Goal: Entertainment & Leisure: Consume media (video, audio)

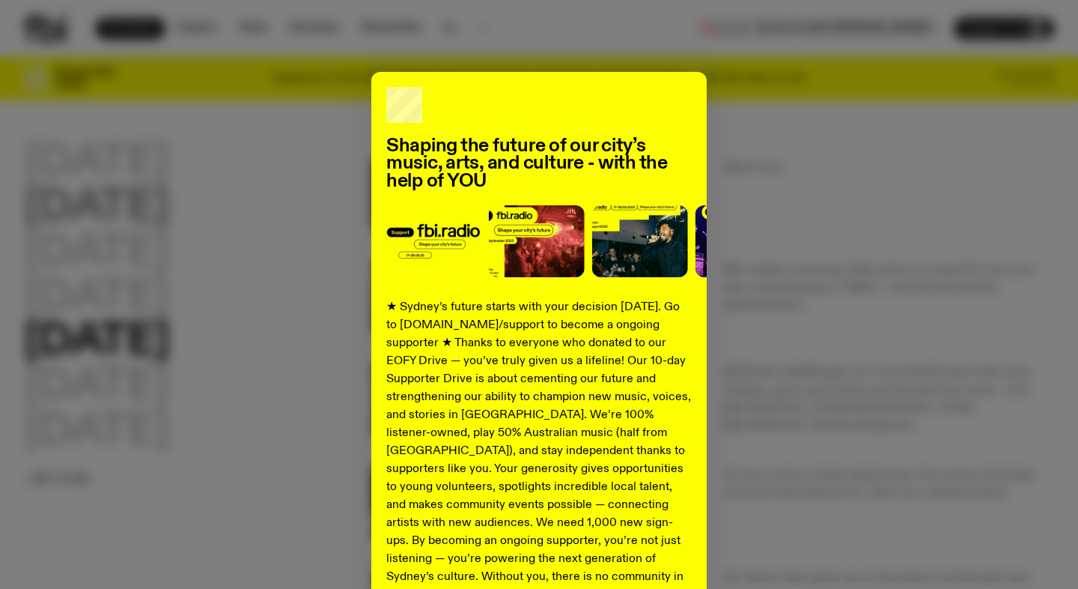
click at [164, 216] on div "Shaping the future of our city’s music, arts, and culture - with the help of YO…" at bounding box center [539, 380] width 1031 height 616
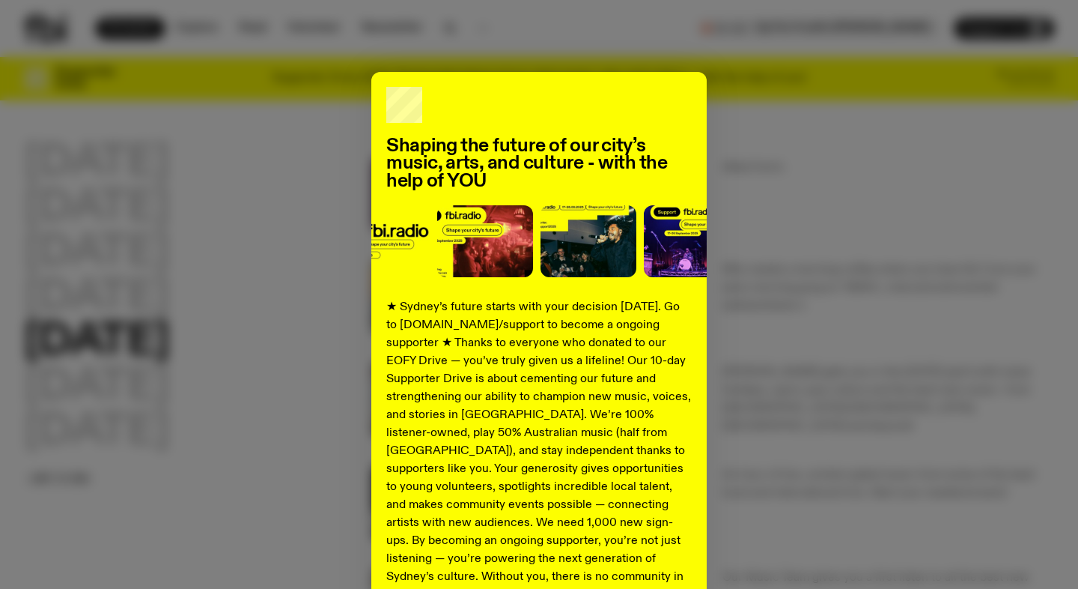
scroll to position [152, 0]
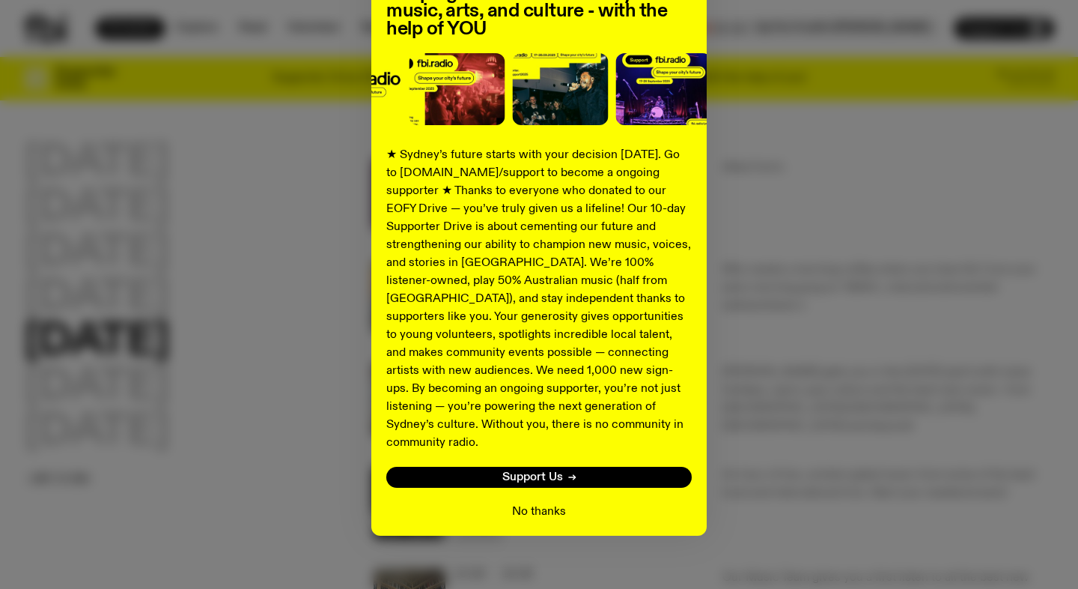
click at [516, 503] on button "No thanks" at bounding box center [539, 512] width 54 height 18
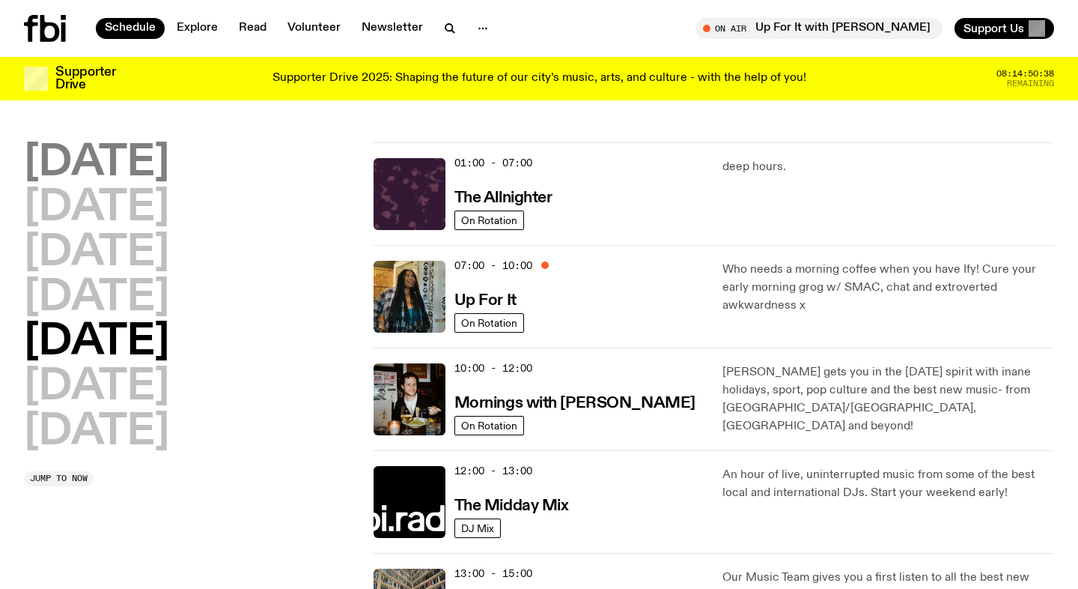
click at [157, 170] on h2 "[DATE]" at bounding box center [96, 163] width 145 height 42
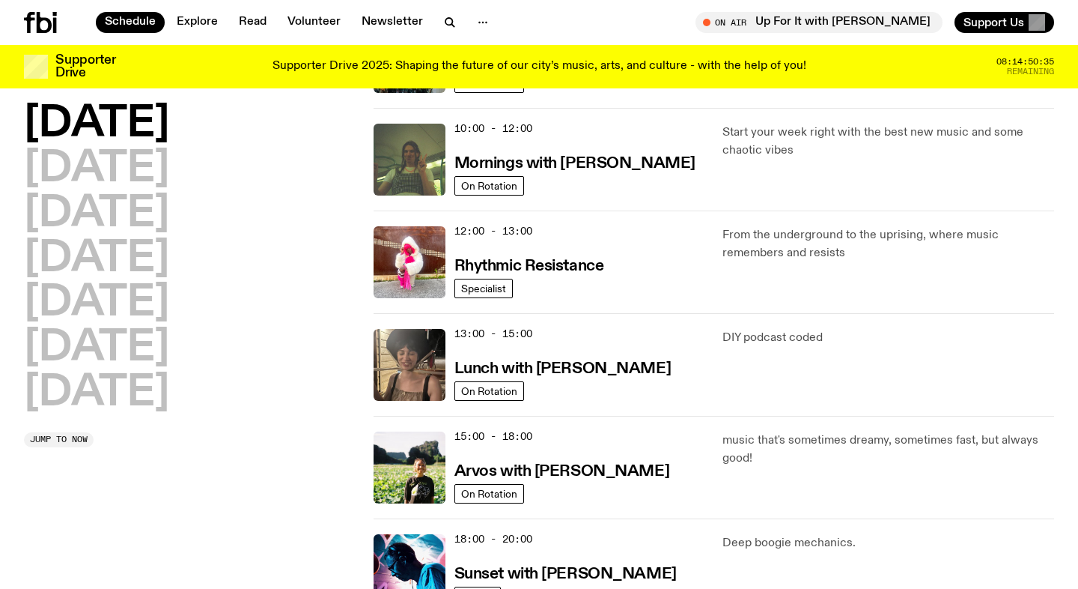
scroll to position [222, 0]
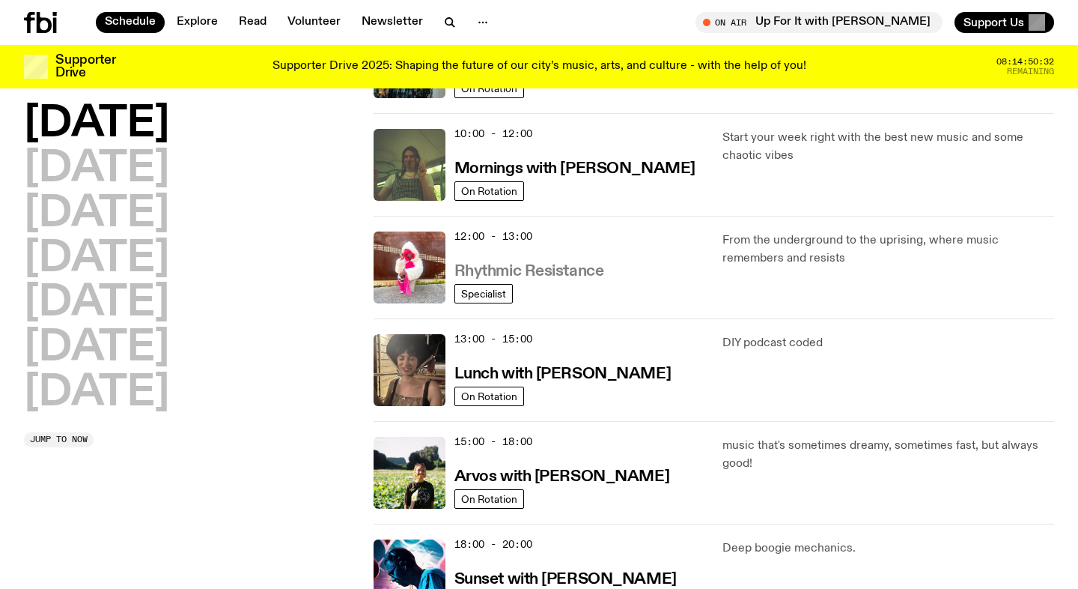
click at [496, 267] on h3 "Rhythmic Resistance" at bounding box center [530, 272] width 150 height 16
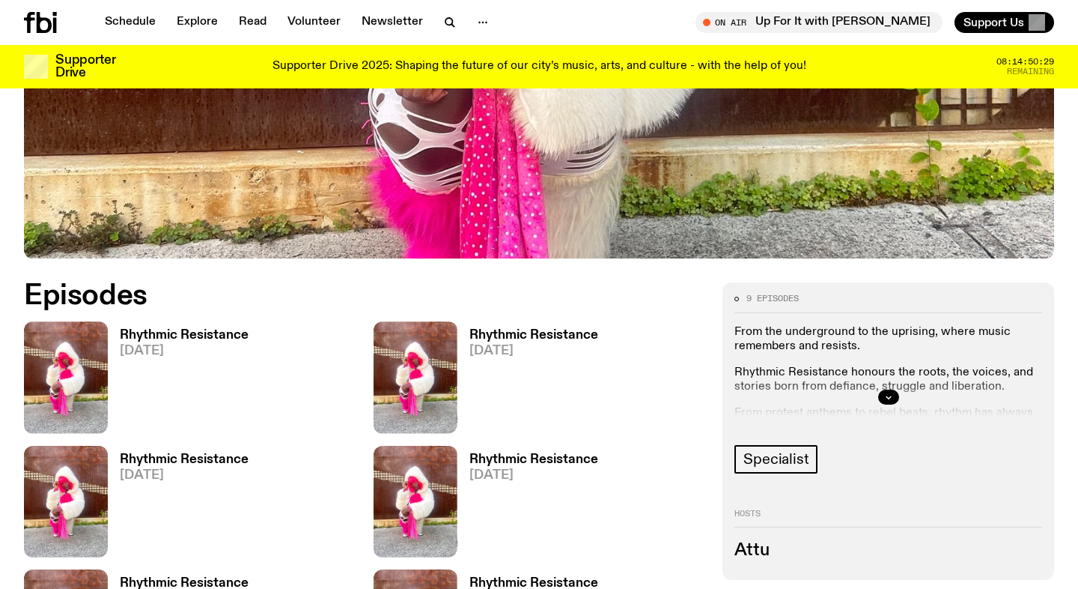
scroll to position [542, 0]
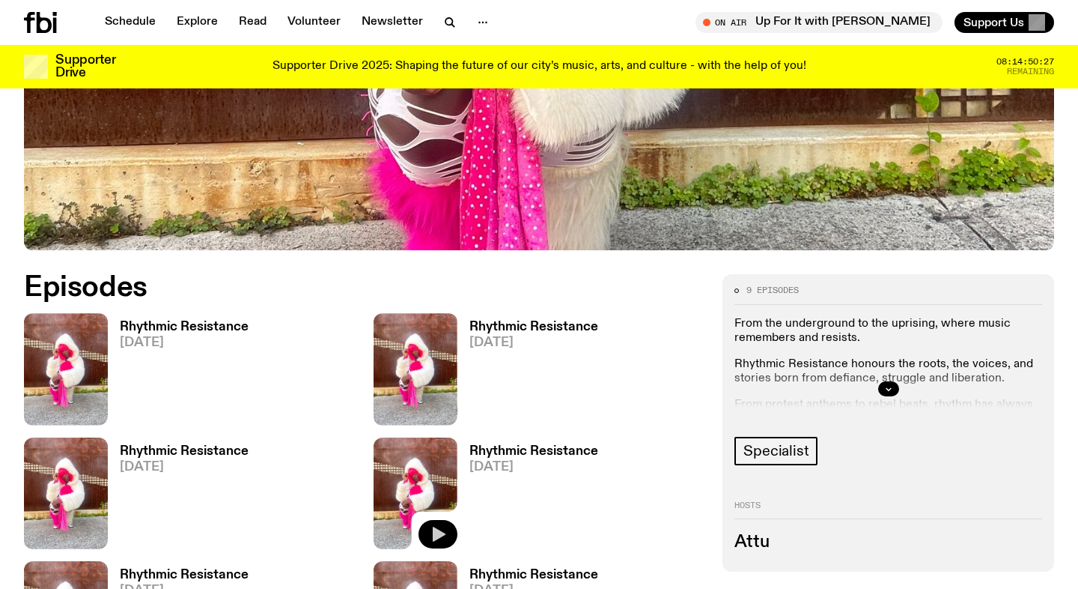
click at [437, 531] on icon "button" at bounding box center [439, 534] width 13 height 15
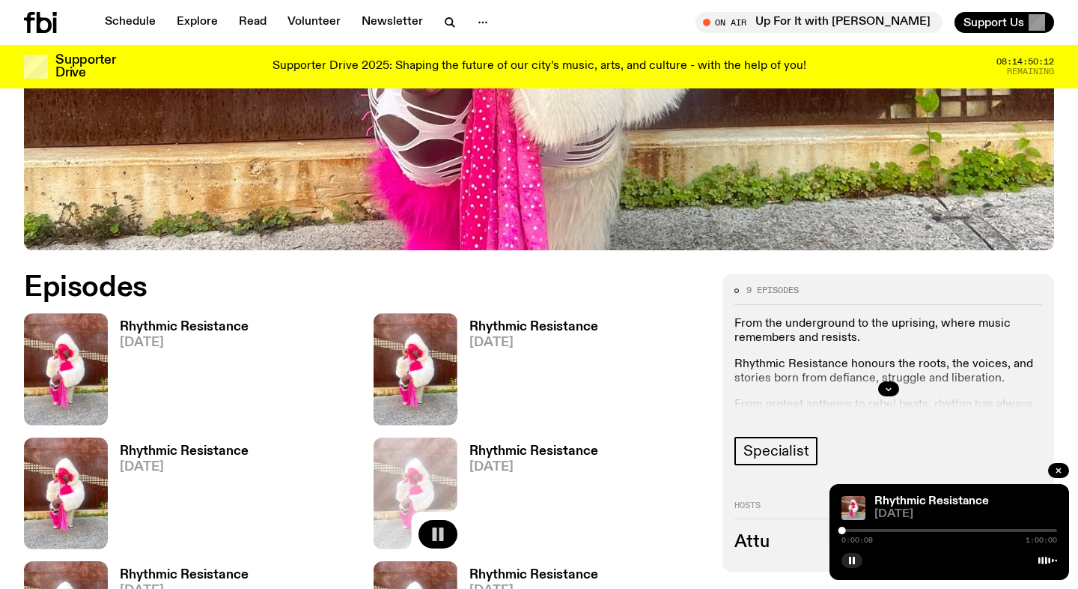
click at [863, 530] on div at bounding box center [950, 530] width 216 height 3
click at [884, 530] on div at bounding box center [950, 530] width 216 height 3
click at [1058, 471] on icon "button" at bounding box center [1059, 470] width 4 height 4
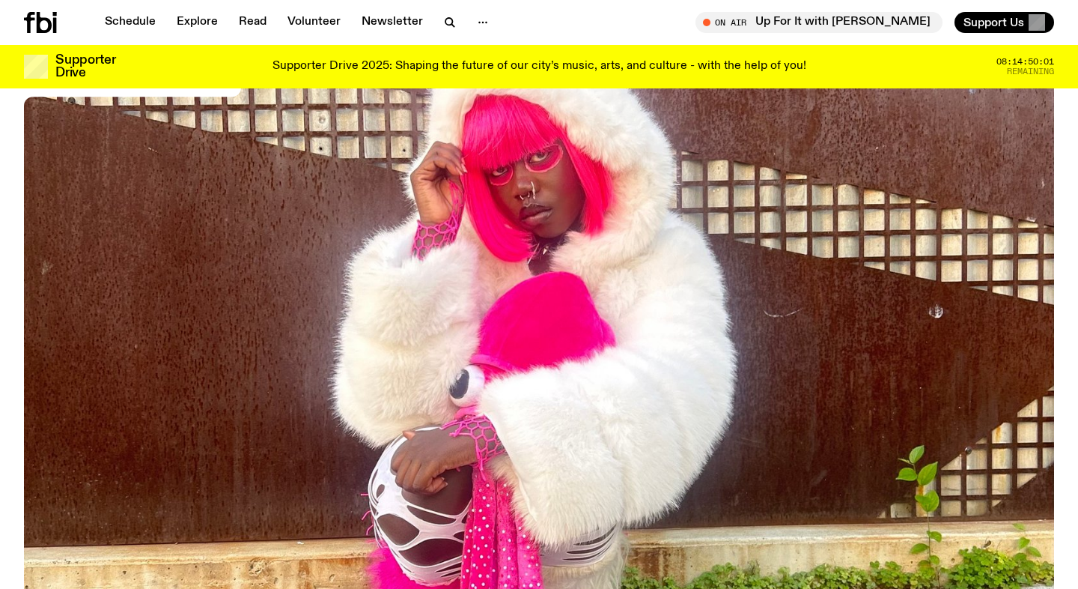
scroll to position [0, 0]
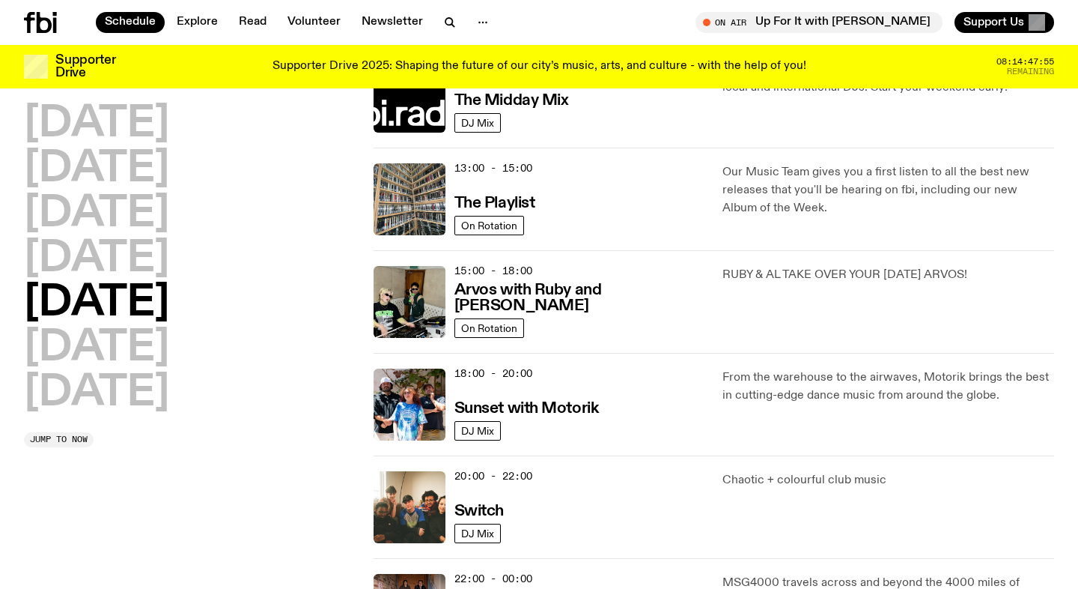
scroll to position [392, 0]
click at [432, 405] on img at bounding box center [410, 405] width 72 height 72
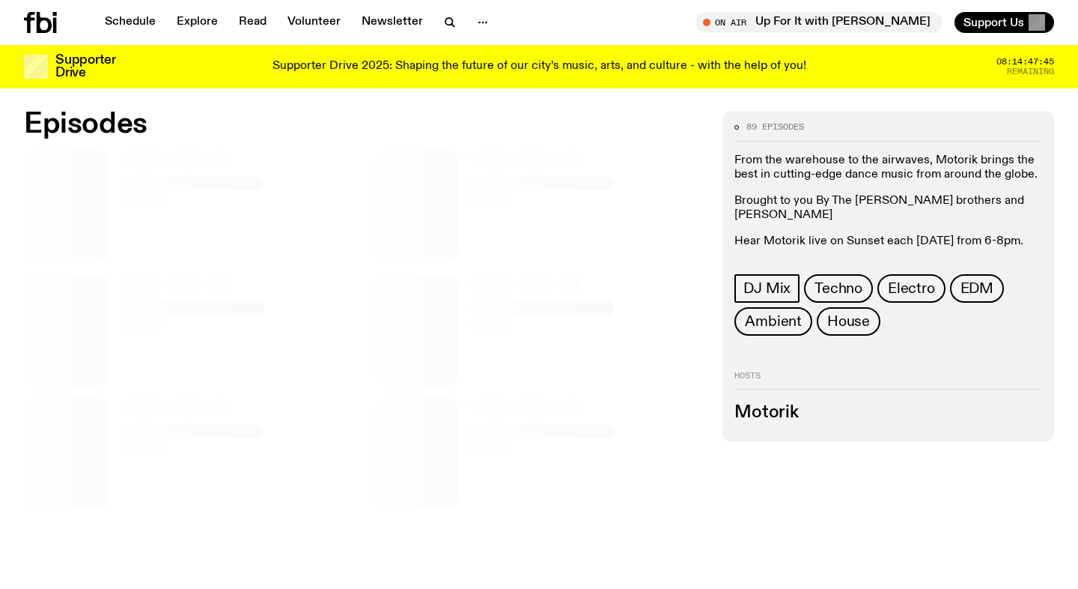
scroll to position [707, 0]
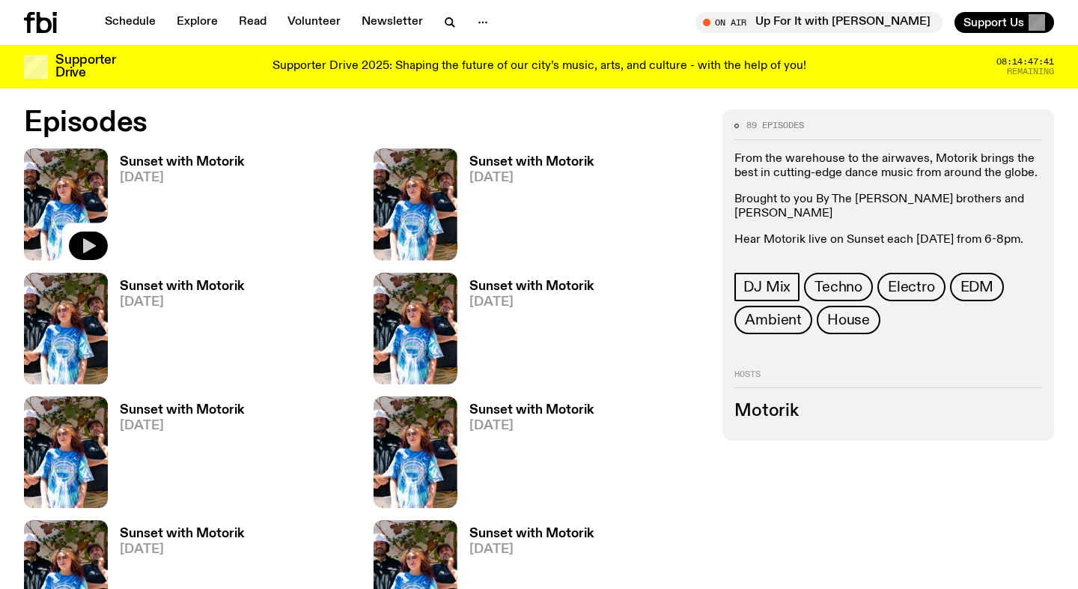
click at [83, 246] on icon "button" at bounding box center [89, 245] width 13 height 15
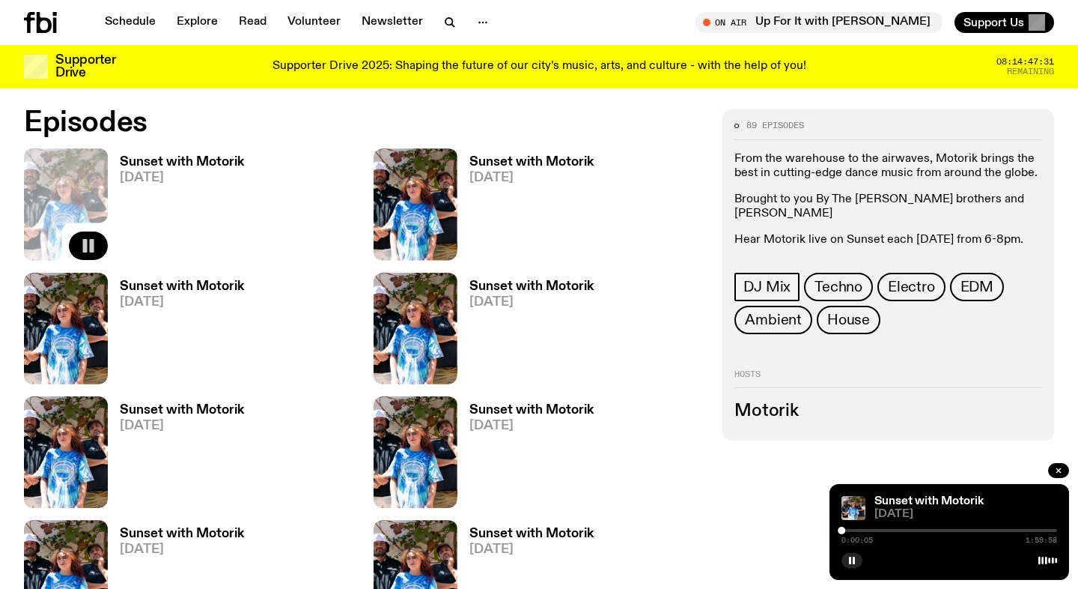
click at [852, 531] on div at bounding box center [950, 530] width 216 height 3
click at [1059, 468] on icon "button" at bounding box center [1059, 470] width 9 height 9
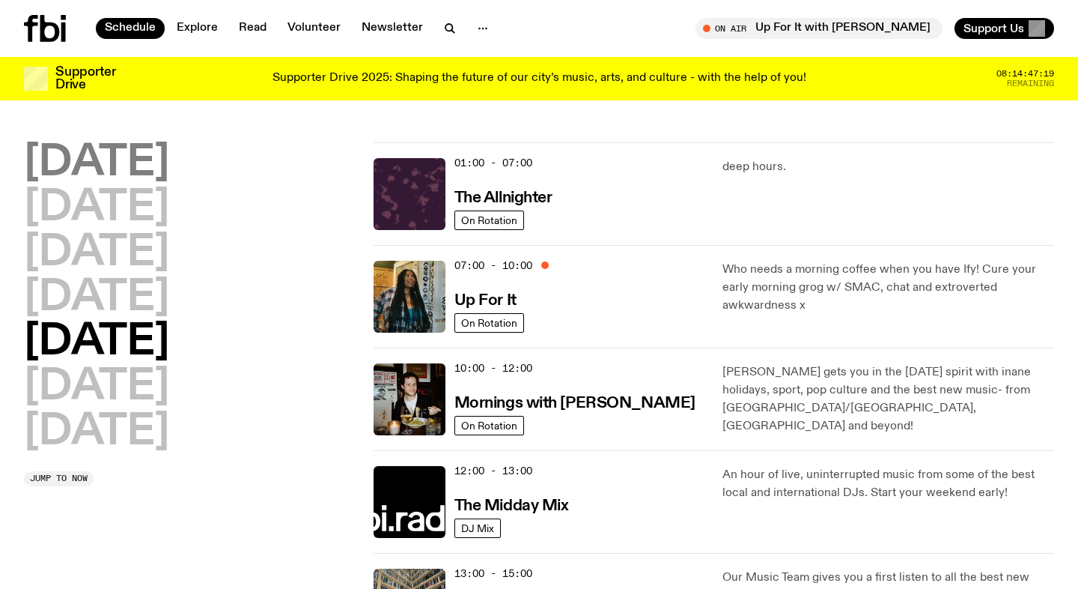
click at [116, 162] on h2 "[DATE]" at bounding box center [96, 163] width 145 height 42
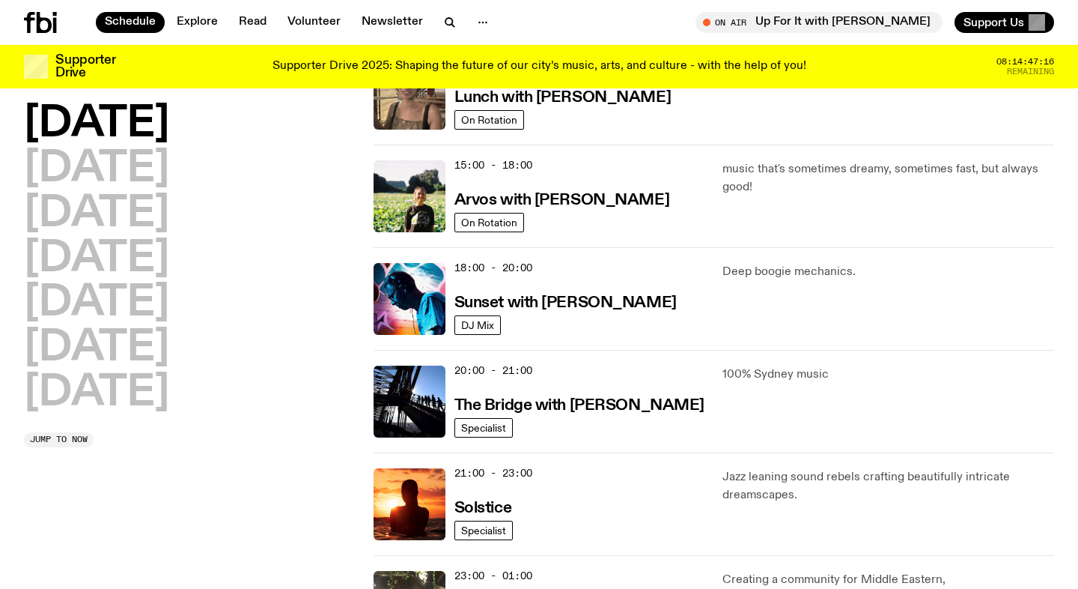
scroll to position [519, 0]
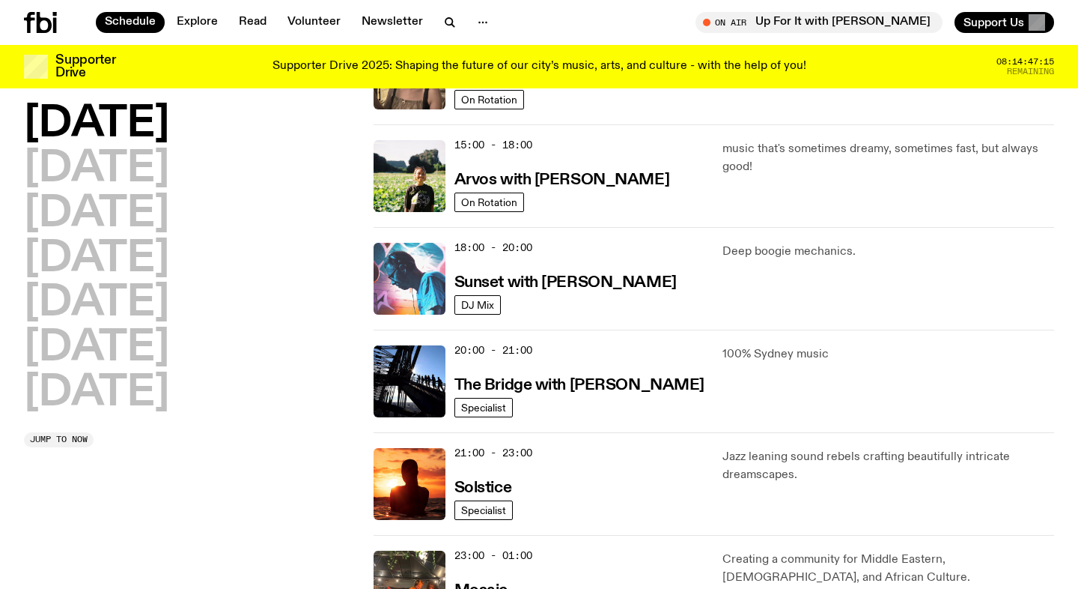
click at [431, 283] on img at bounding box center [410, 279] width 72 height 72
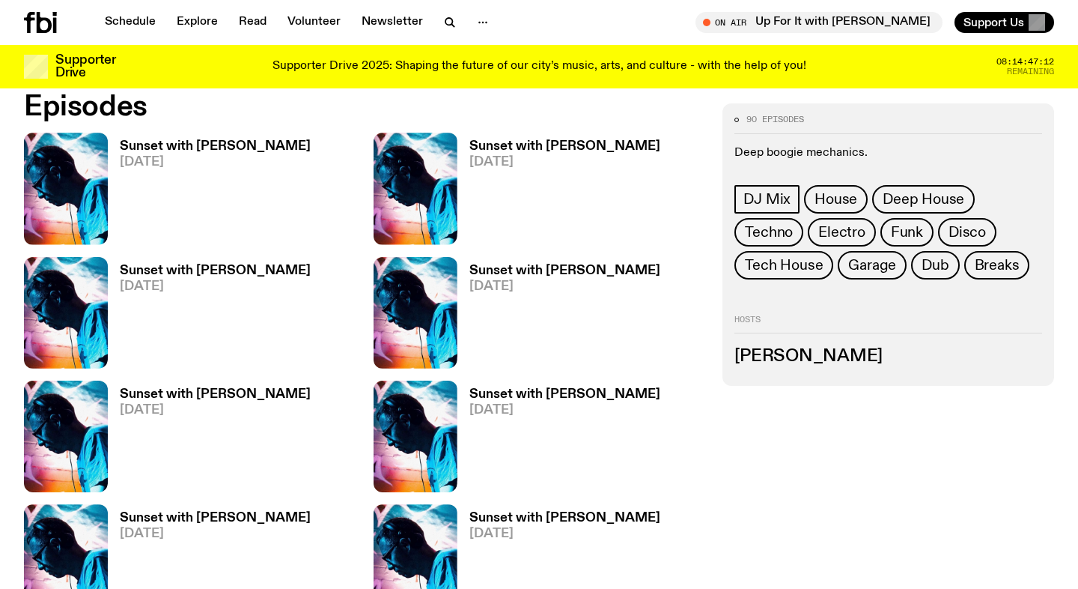
scroll to position [726, 0]
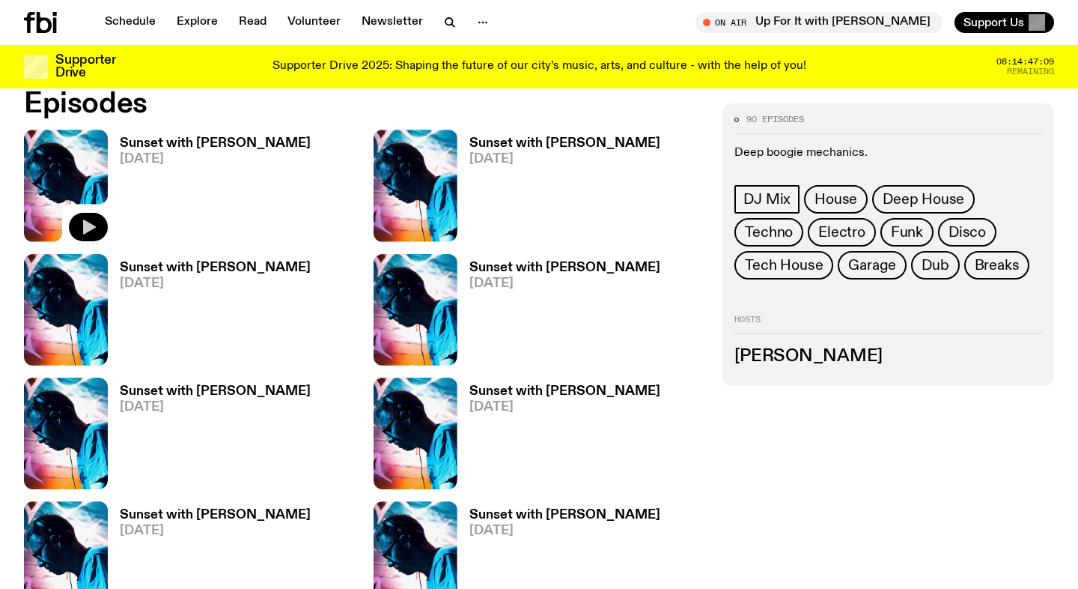
click at [87, 226] on icon "button" at bounding box center [89, 226] width 13 height 15
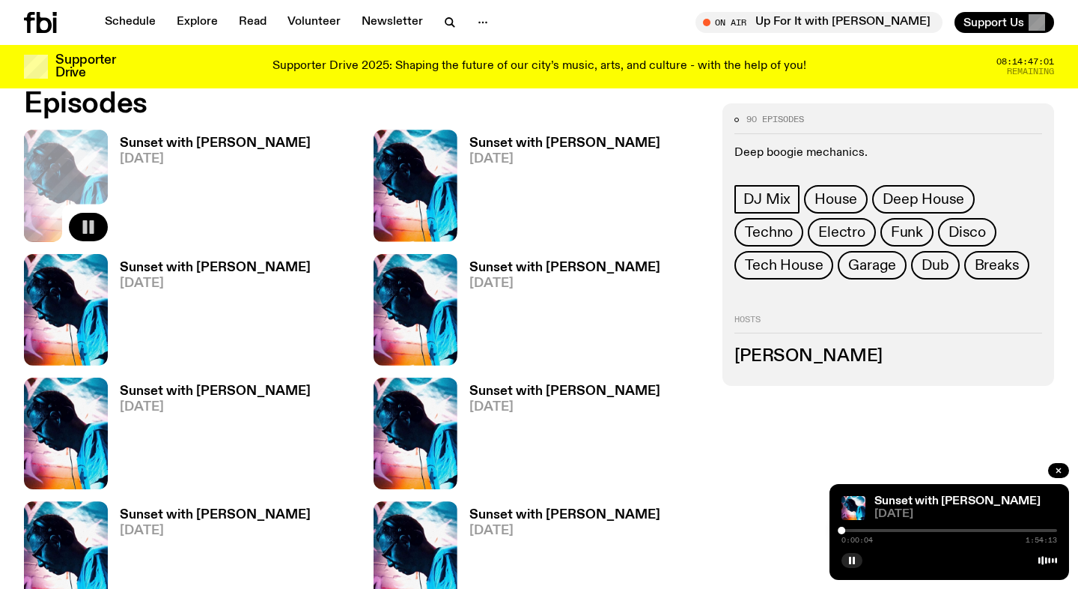
click at [849, 530] on div at bounding box center [950, 530] width 216 height 3
click at [852, 560] on icon "button" at bounding box center [852, 560] width 9 height 9
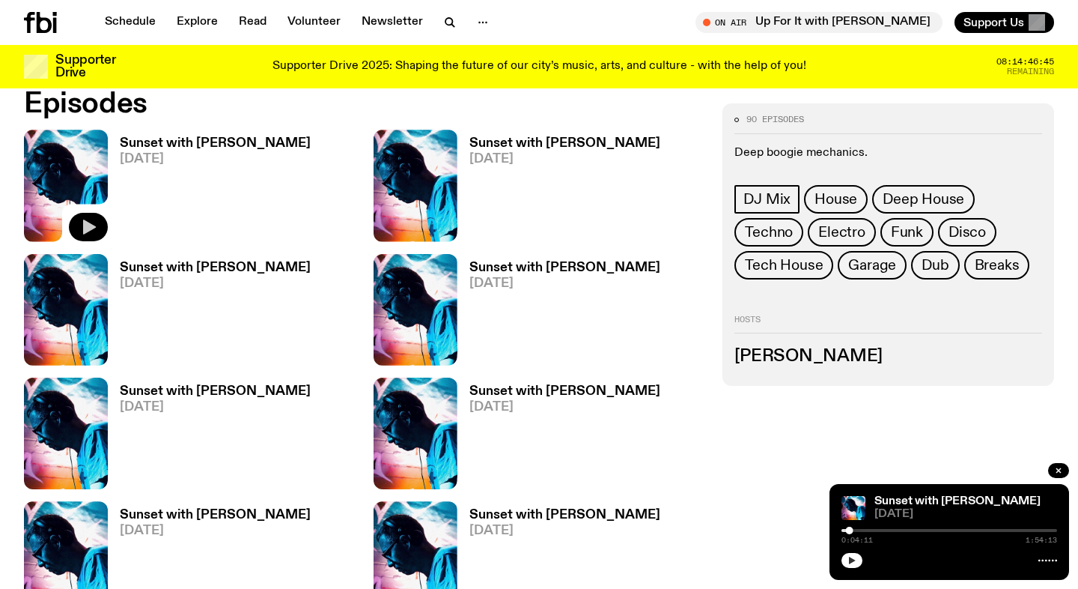
click at [852, 560] on icon "button" at bounding box center [852, 559] width 7 height 7
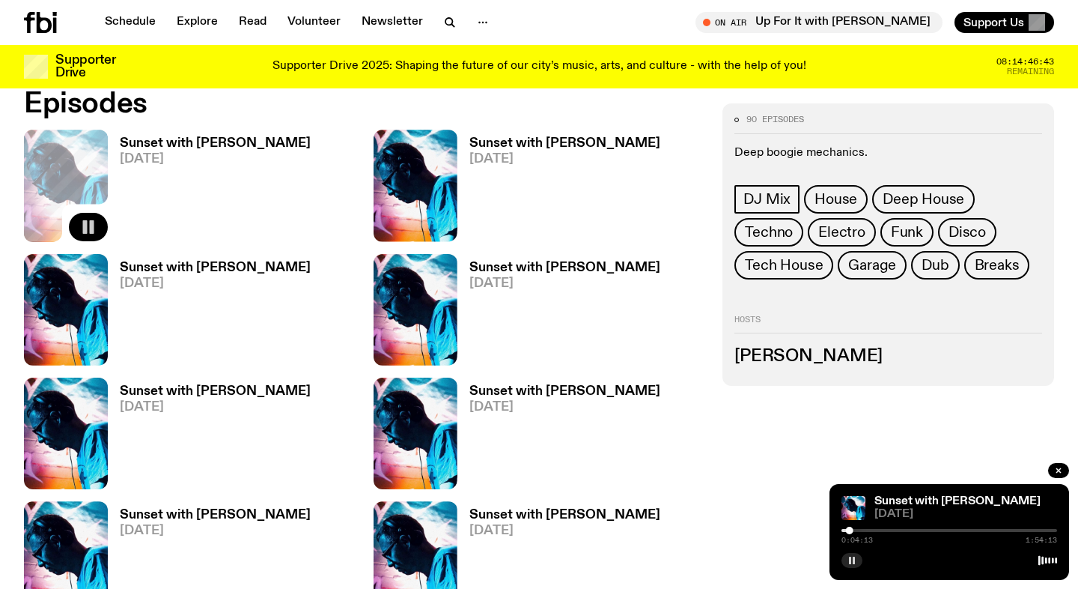
click at [863, 529] on div at bounding box center [950, 530] width 216 height 3
click at [852, 530] on div at bounding box center [755, 530] width 216 height 3
click at [1047, 559] on icon at bounding box center [1048, 560] width 19 height 12
click at [944, 112] on div "90 episodes Deep boogie mechanics. DJ Mix House Deep House Techno Electro Funk …" at bounding box center [889, 244] width 332 height 282
click at [860, 527] on div "0:22:54 1:54:13" at bounding box center [950, 535] width 216 height 18
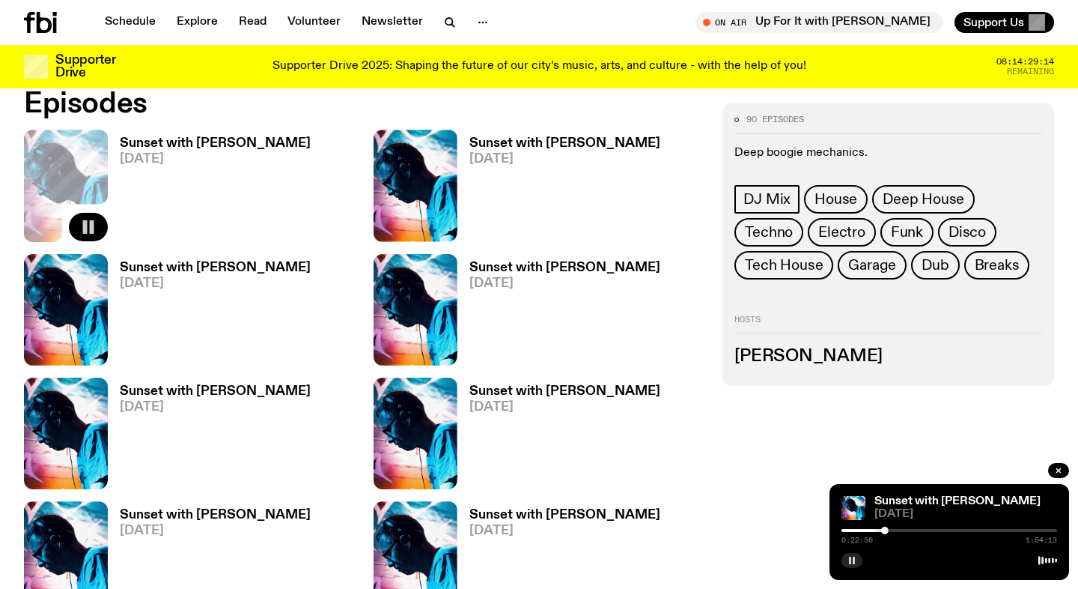
click at [858, 530] on div at bounding box center [778, 530] width 216 height 3
click at [1061, 467] on icon "button" at bounding box center [1059, 470] width 9 height 9
